Goal: Obtain resource: Download file/media

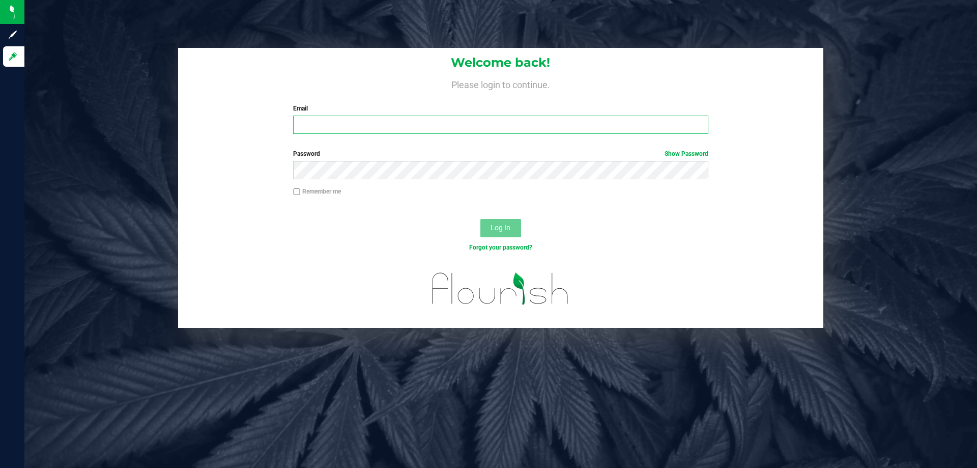
click at [410, 127] on input "Email" at bounding box center [500, 125] width 415 height 18
type input "[EMAIL_ADDRESS][DOMAIN_NAME]"
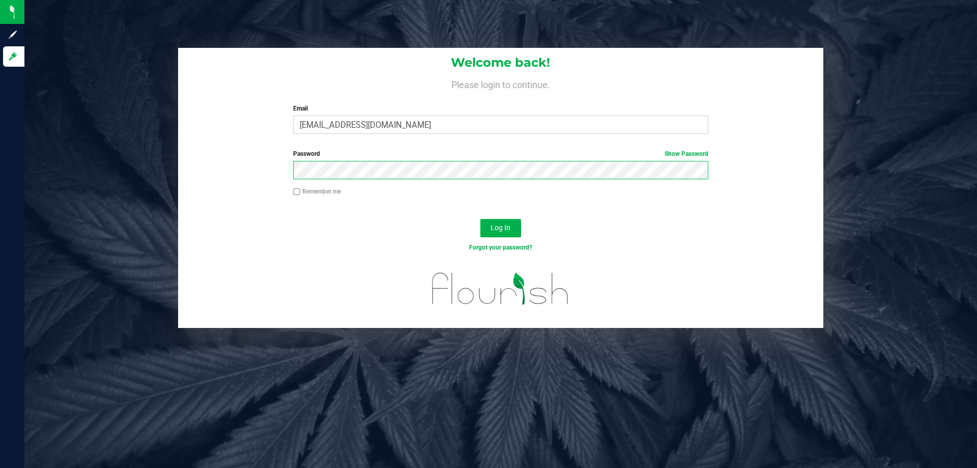
click at [480, 219] on button "Log In" at bounding box center [500, 228] width 41 height 18
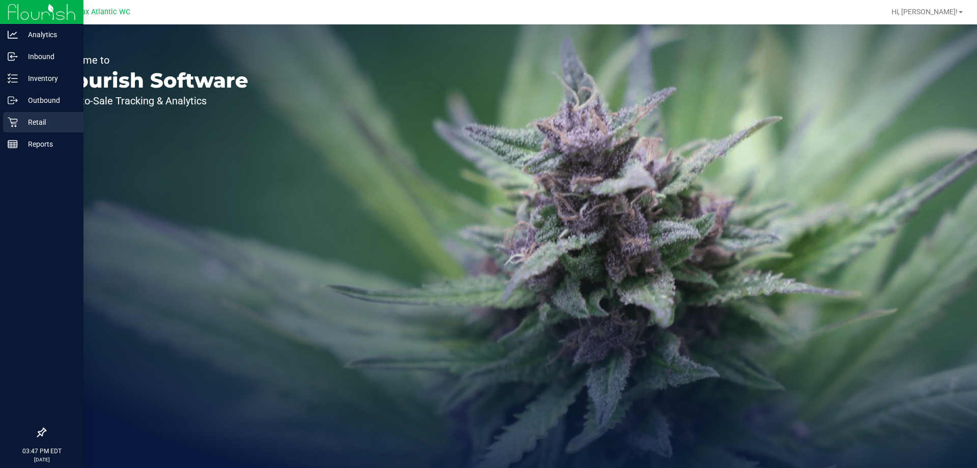
click at [4, 121] on div "Retail" at bounding box center [43, 122] width 80 height 20
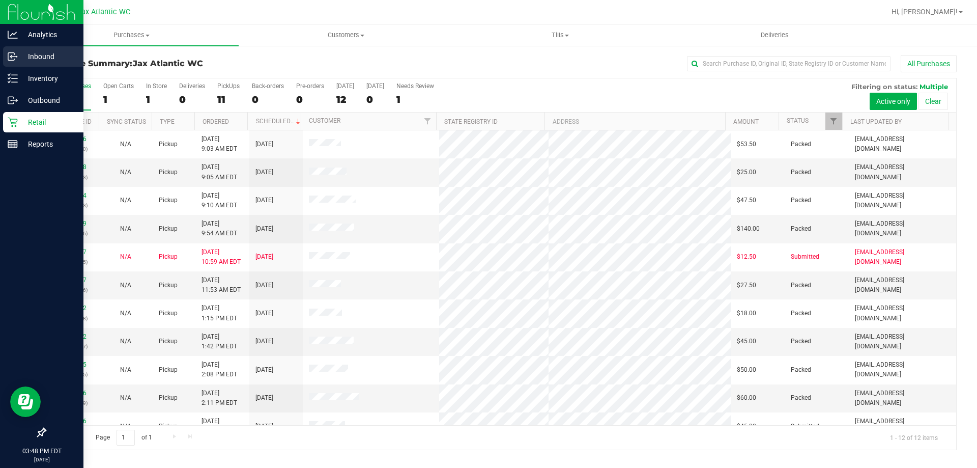
click at [28, 63] on div "Inbound" at bounding box center [43, 56] width 80 height 20
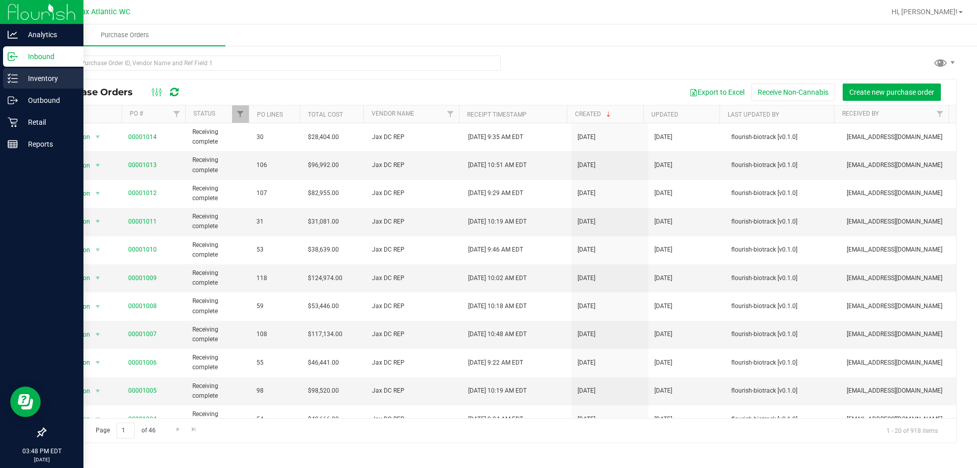
click at [15, 84] on div "Inventory" at bounding box center [43, 78] width 80 height 20
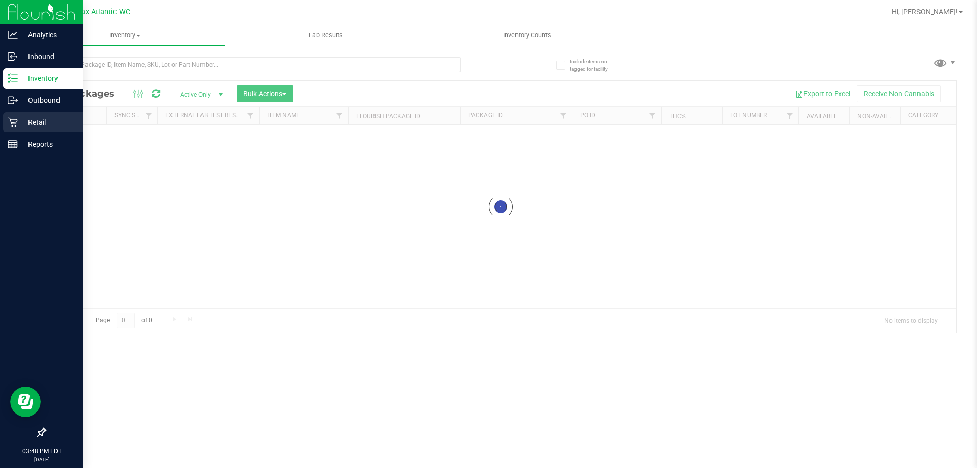
click at [47, 126] on p "Retail" at bounding box center [48, 122] width 61 height 12
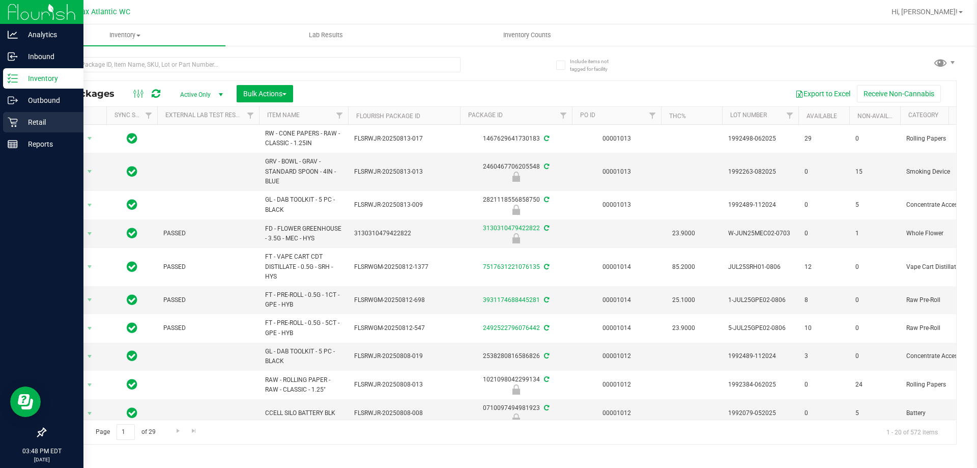
click at [48, 126] on p "Retail" at bounding box center [48, 122] width 61 height 12
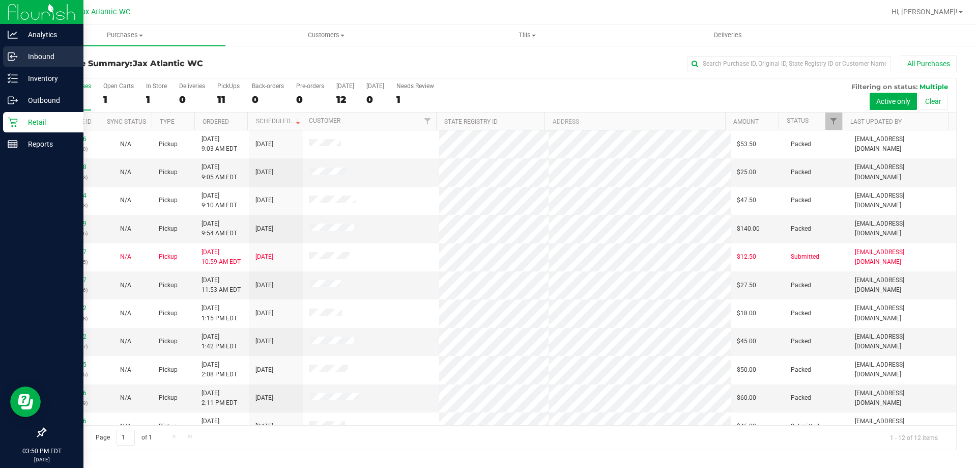
click at [28, 63] on div "Inbound" at bounding box center [43, 56] width 80 height 20
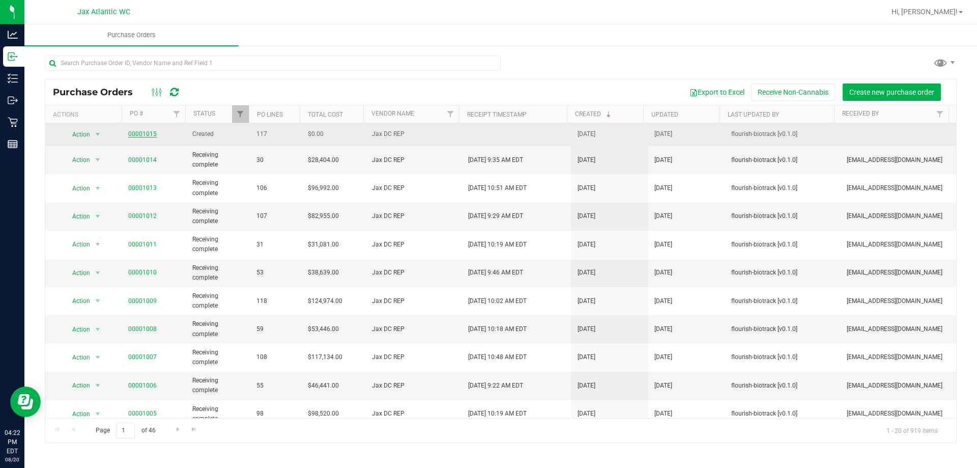
click at [136, 132] on link "00001015" at bounding box center [142, 133] width 28 height 7
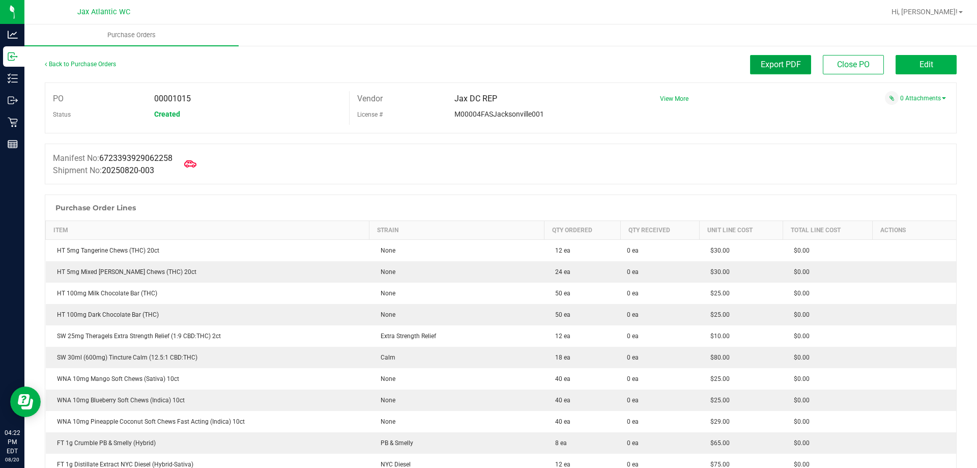
click at [788, 66] on span "Export PDF" at bounding box center [781, 65] width 40 height 10
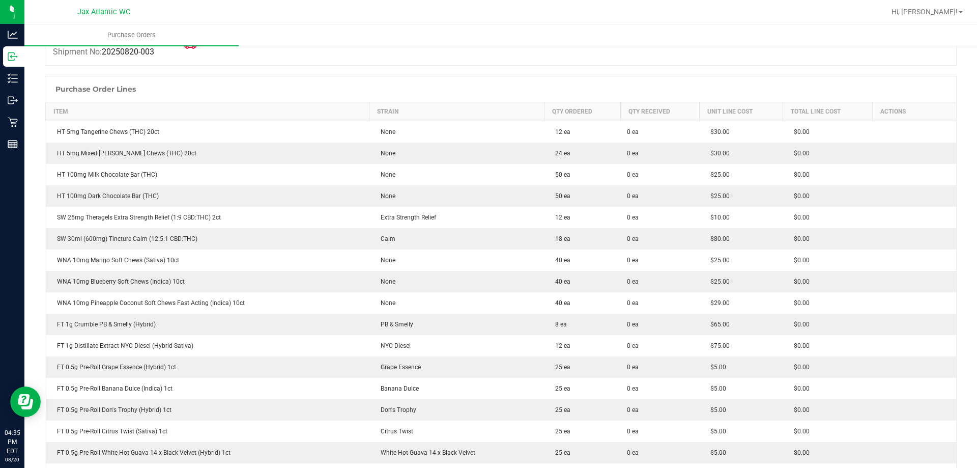
scroll to position [204, 0]
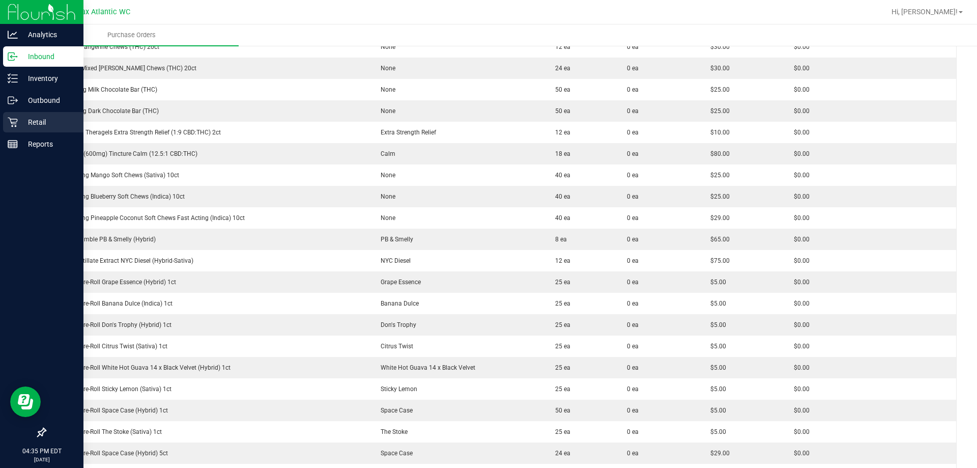
click at [31, 126] on p "Retail" at bounding box center [48, 122] width 61 height 12
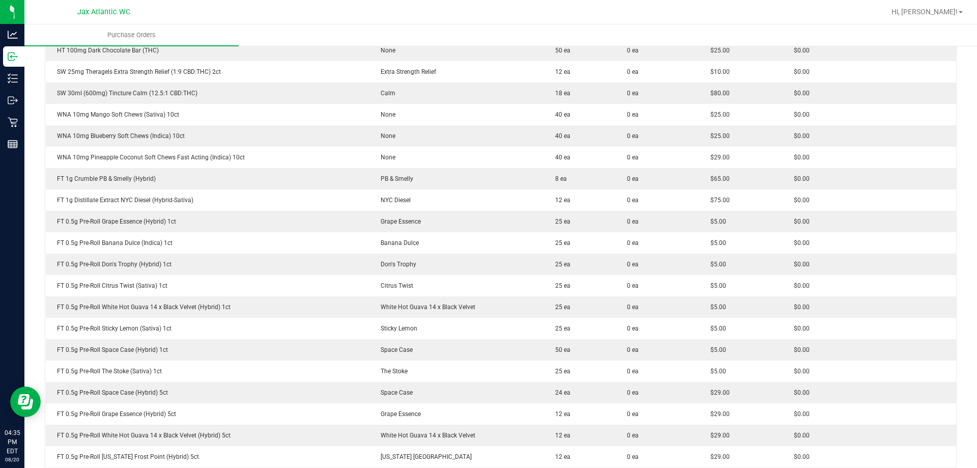
scroll to position [458, 0]
